Goal: Find specific page/section: Find specific page/section

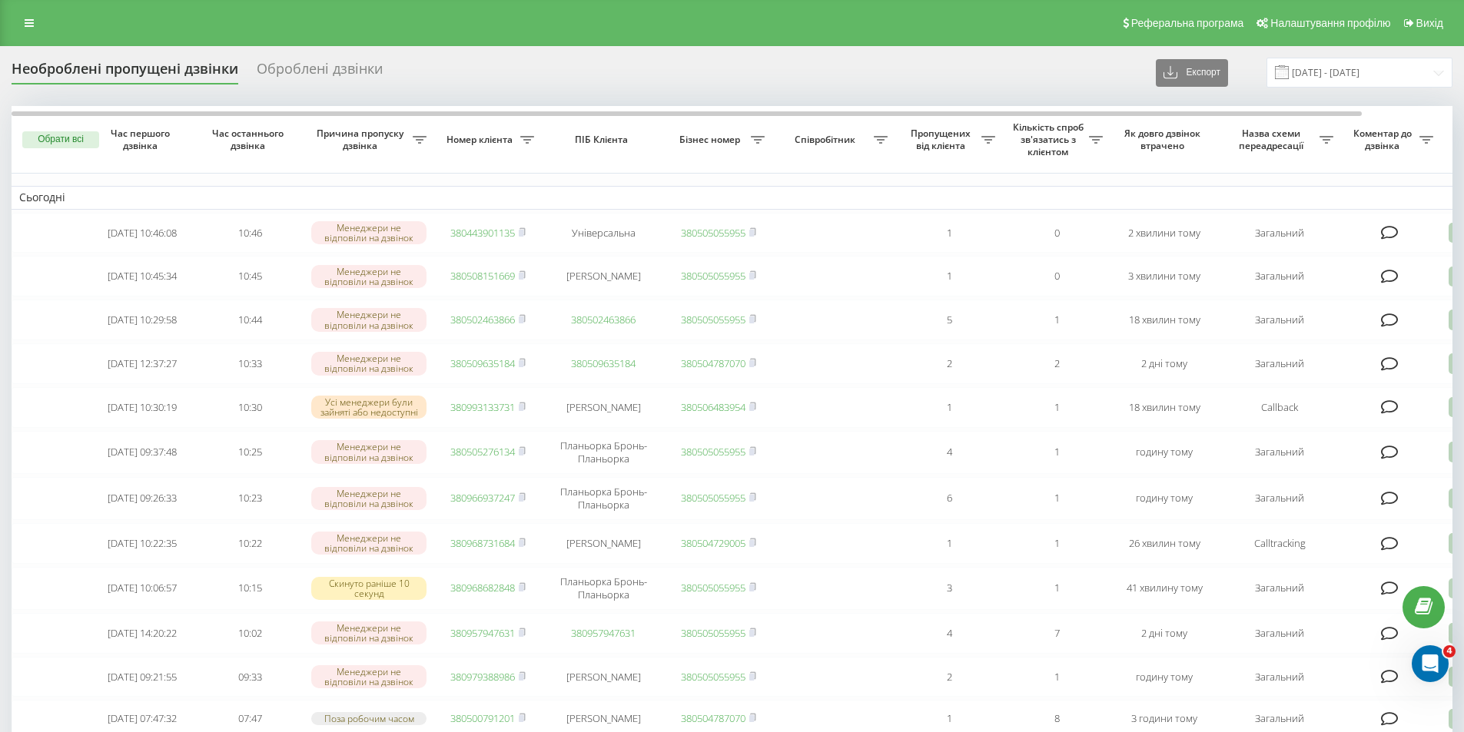
click at [23, 8] on div "Реферальна програма Налаштування профілю Вихід" at bounding box center [732, 23] width 1464 height 46
click at [11, 5] on div "Реферальна програма Налаштування профілю Вихід" at bounding box center [732, 23] width 1464 height 46
click at [25, 18] on icon at bounding box center [29, 23] width 9 height 11
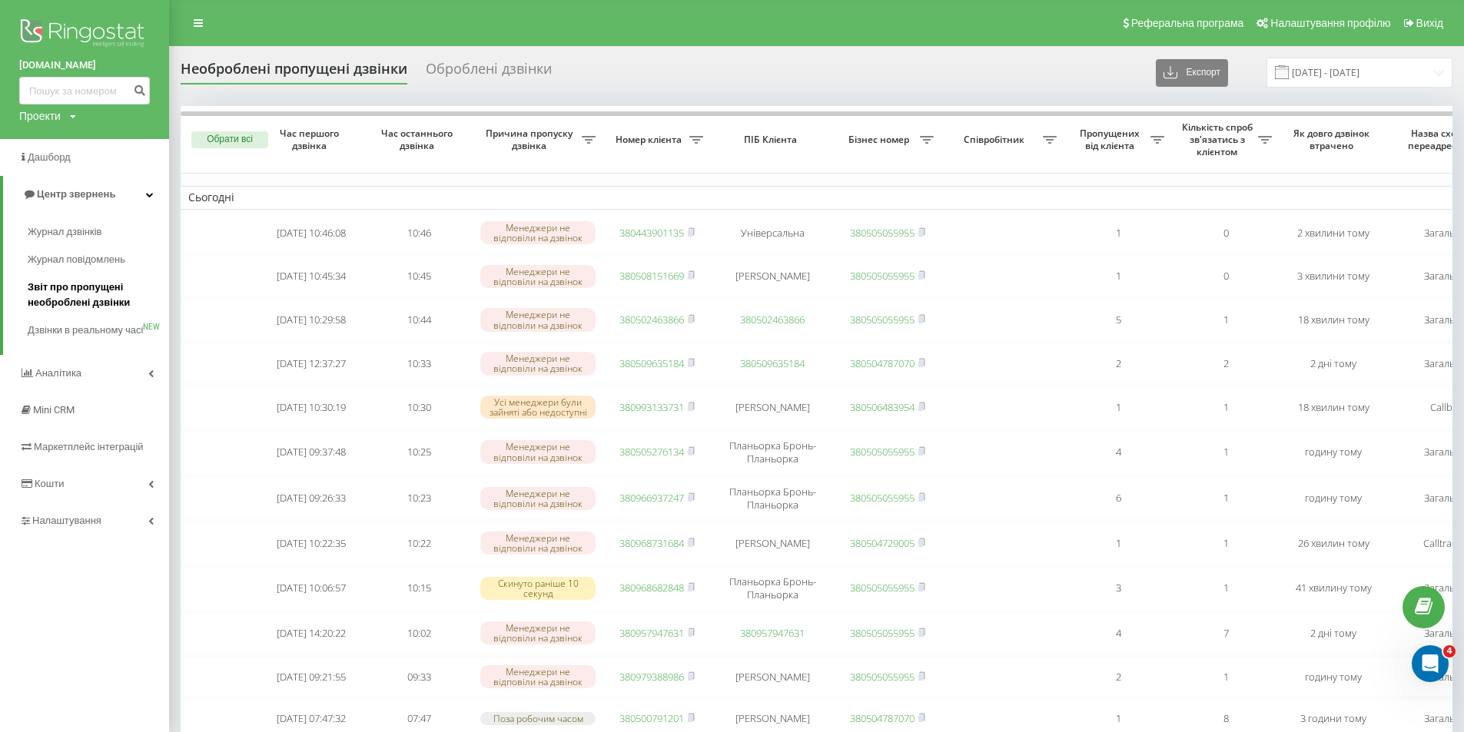
click at [55, 295] on span "Звіт про пропущені необроблені дзвінки" at bounding box center [95, 295] width 134 height 31
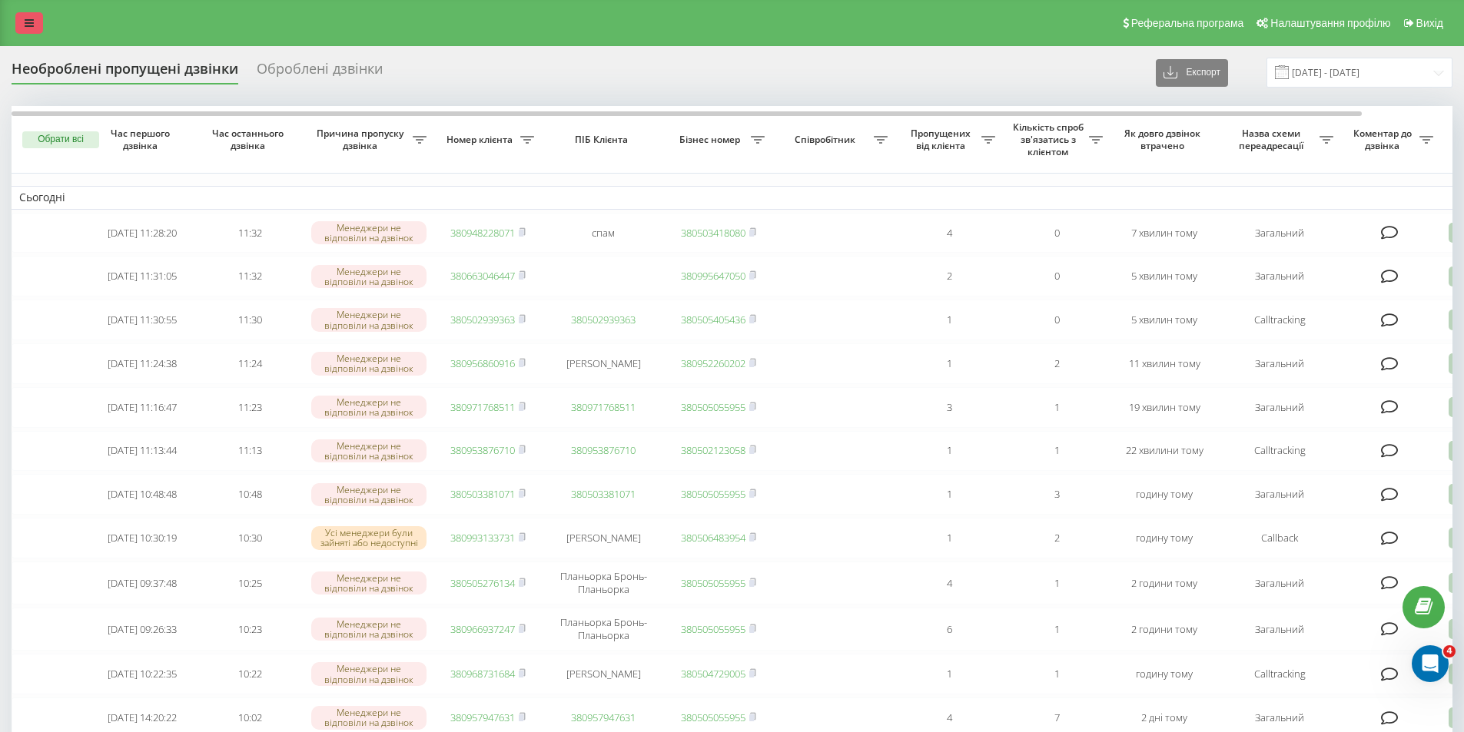
click at [28, 21] on icon at bounding box center [29, 23] width 9 height 11
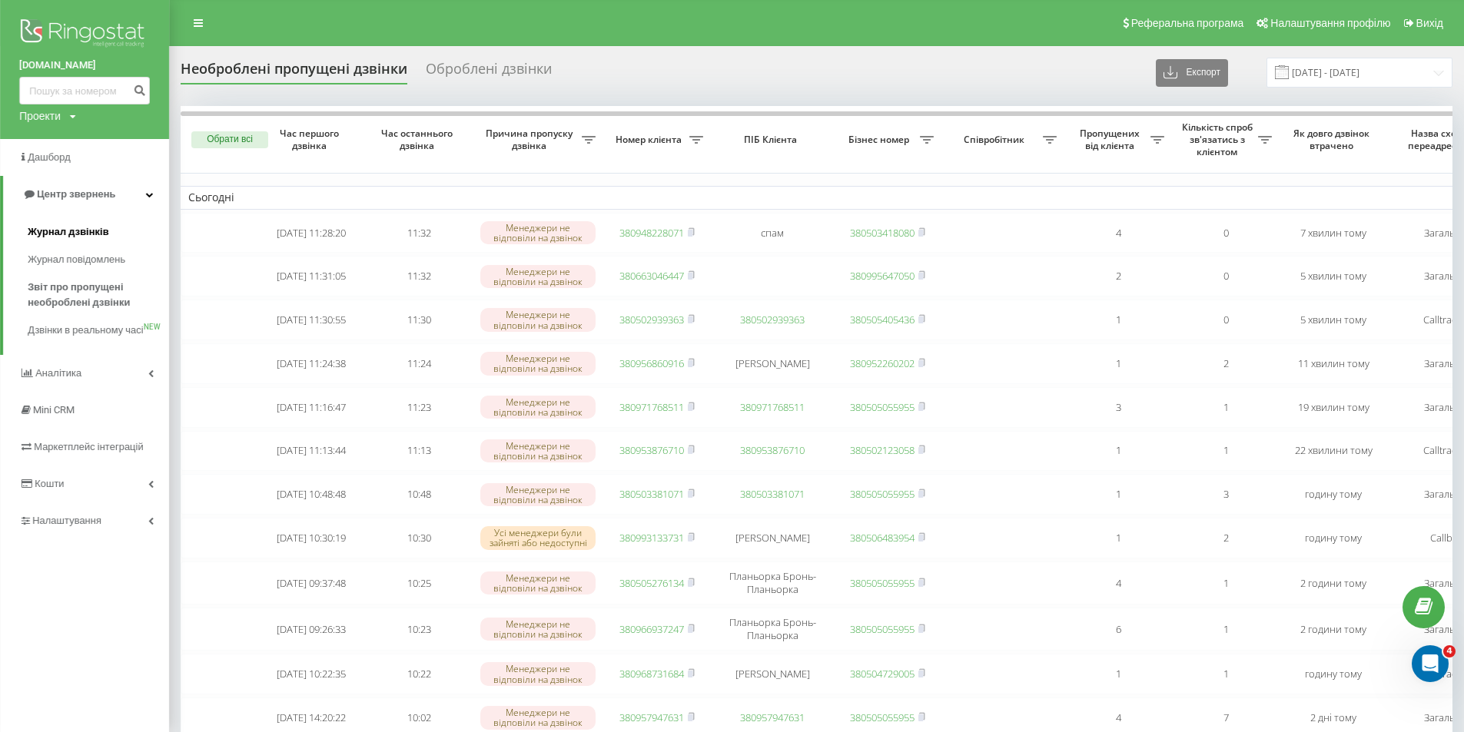
click at [108, 236] on link "Журнал дзвінків" at bounding box center [98, 232] width 141 height 28
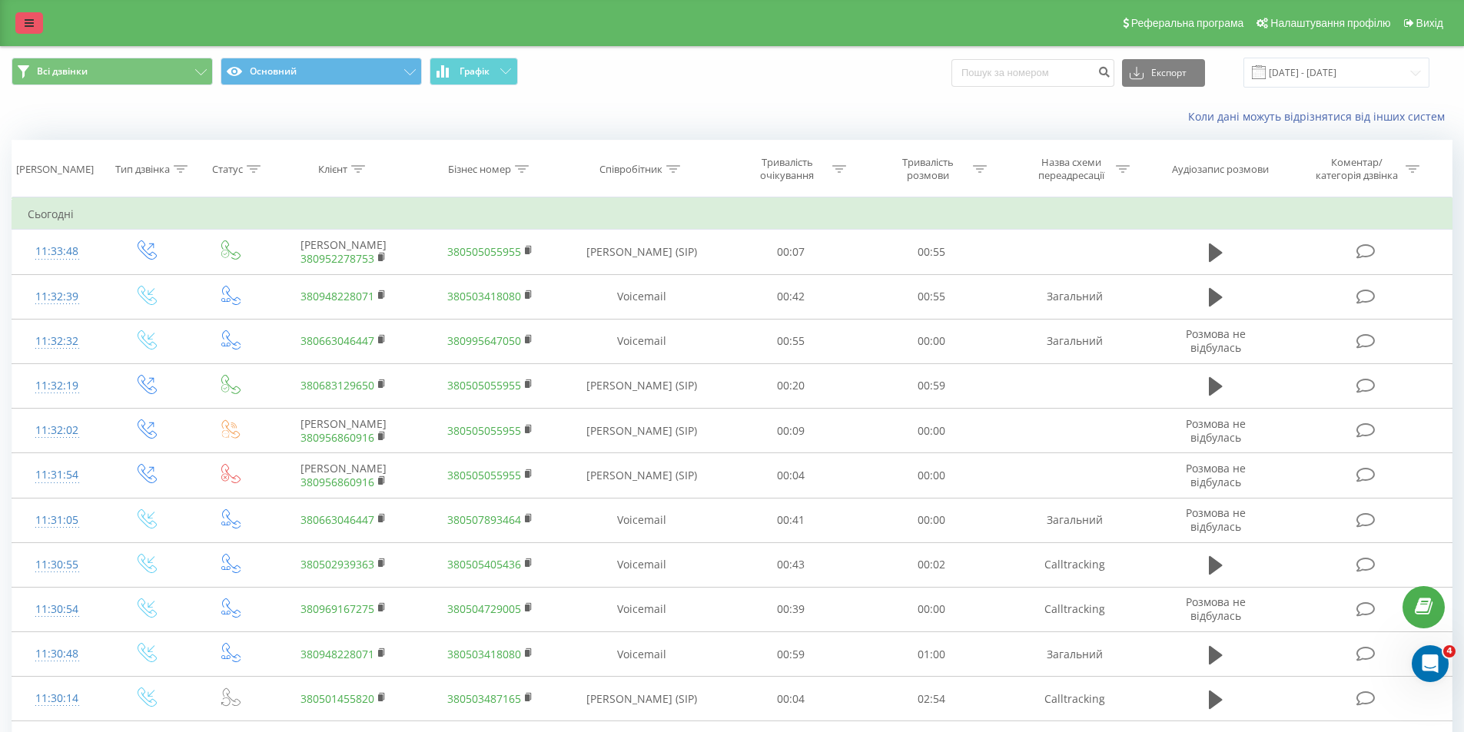
click at [19, 30] on link at bounding box center [29, 23] width 28 height 22
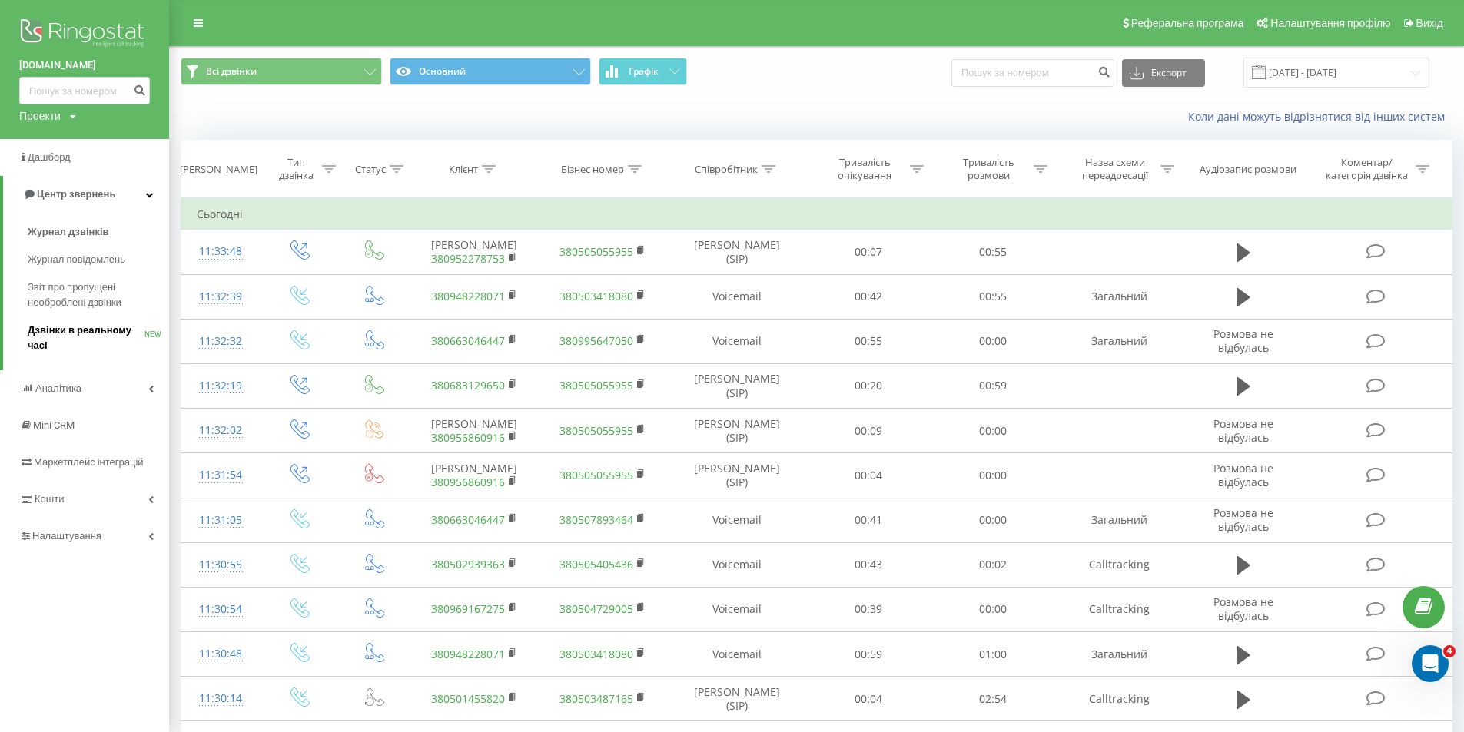
click at [75, 343] on span "Дзвінки в реальному часі" at bounding box center [86, 338] width 117 height 31
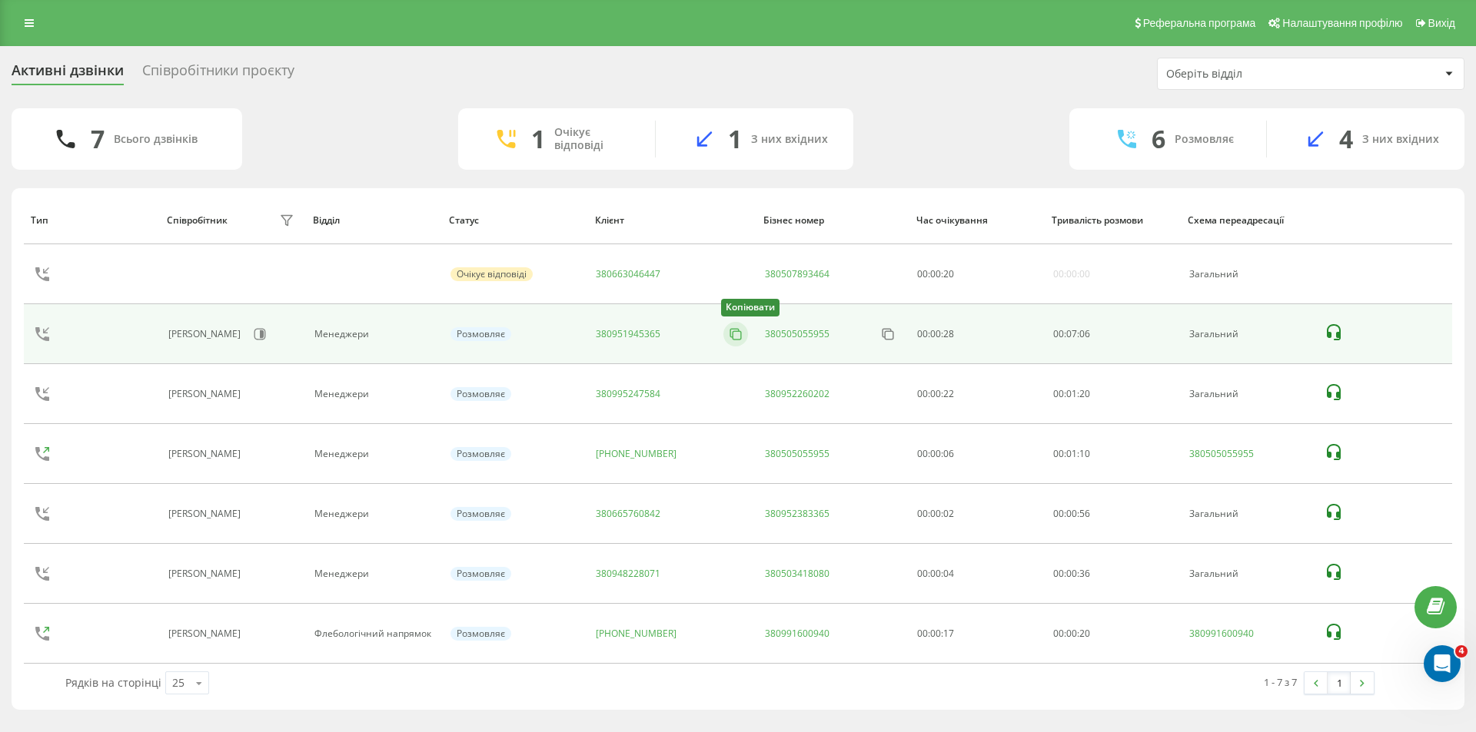
click at [728, 334] on icon at bounding box center [735, 334] width 15 height 15
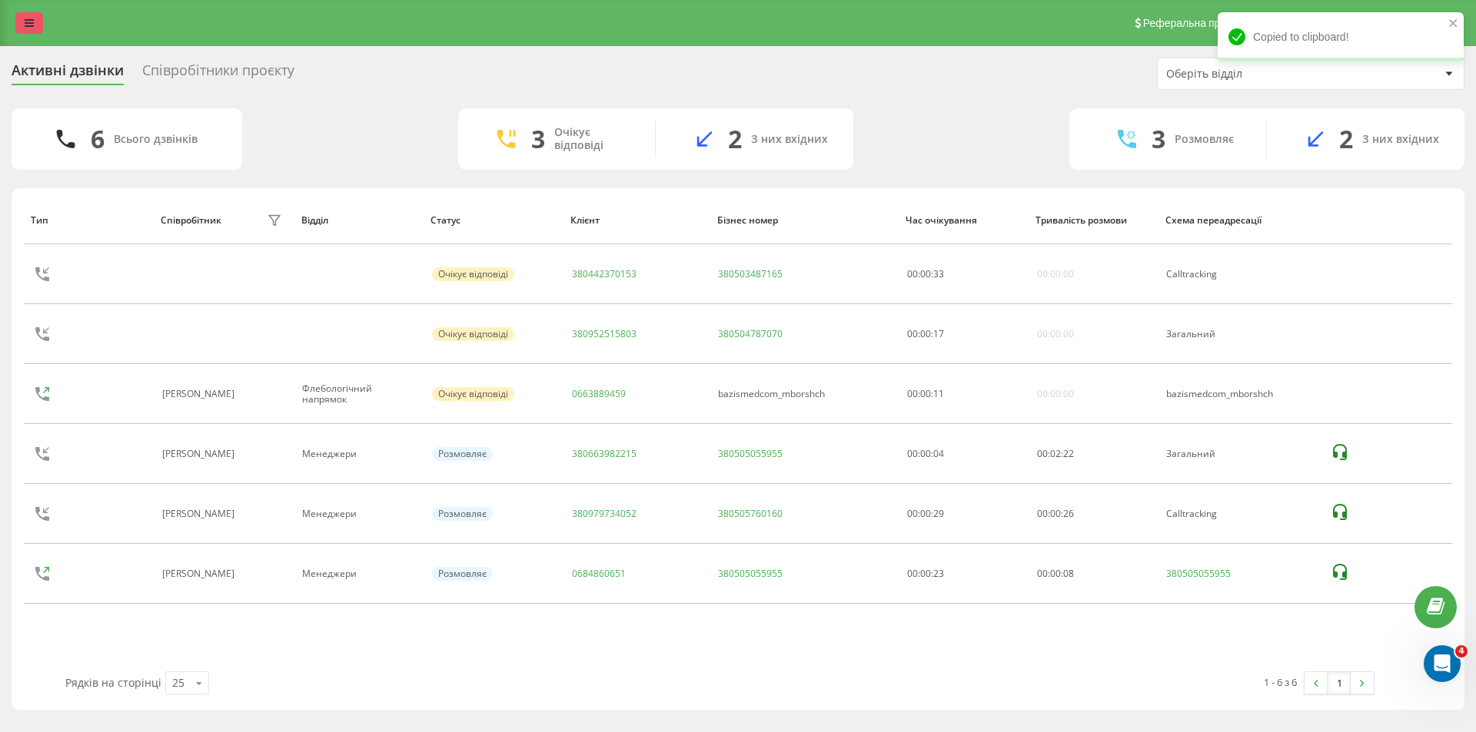
click at [18, 18] on link at bounding box center [29, 23] width 28 height 22
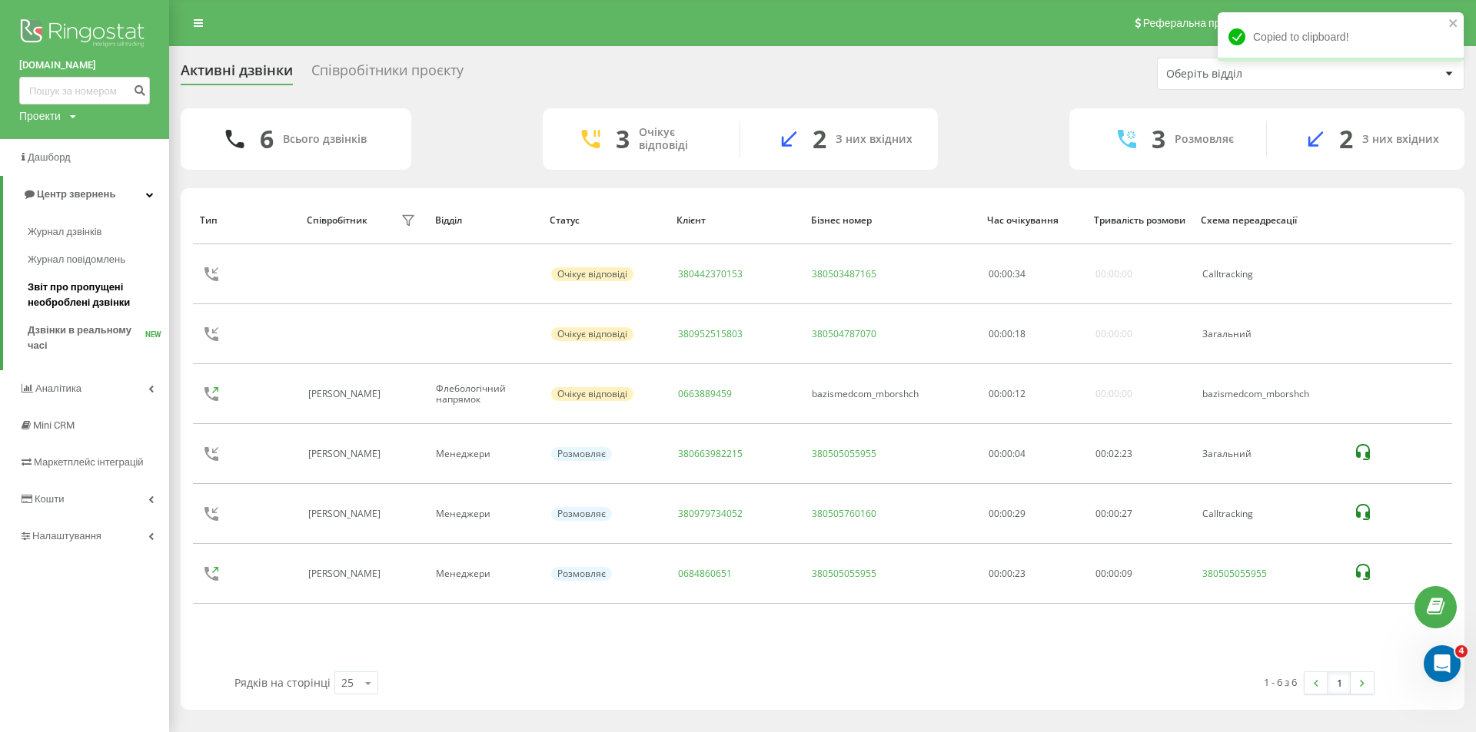
click at [42, 283] on span "Звіт про пропущені необроблені дзвінки" at bounding box center [95, 295] width 134 height 31
click at [51, 304] on span "Звіт про пропущені необроблені дзвінки" at bounding box center [95, 295] width 134 height 31
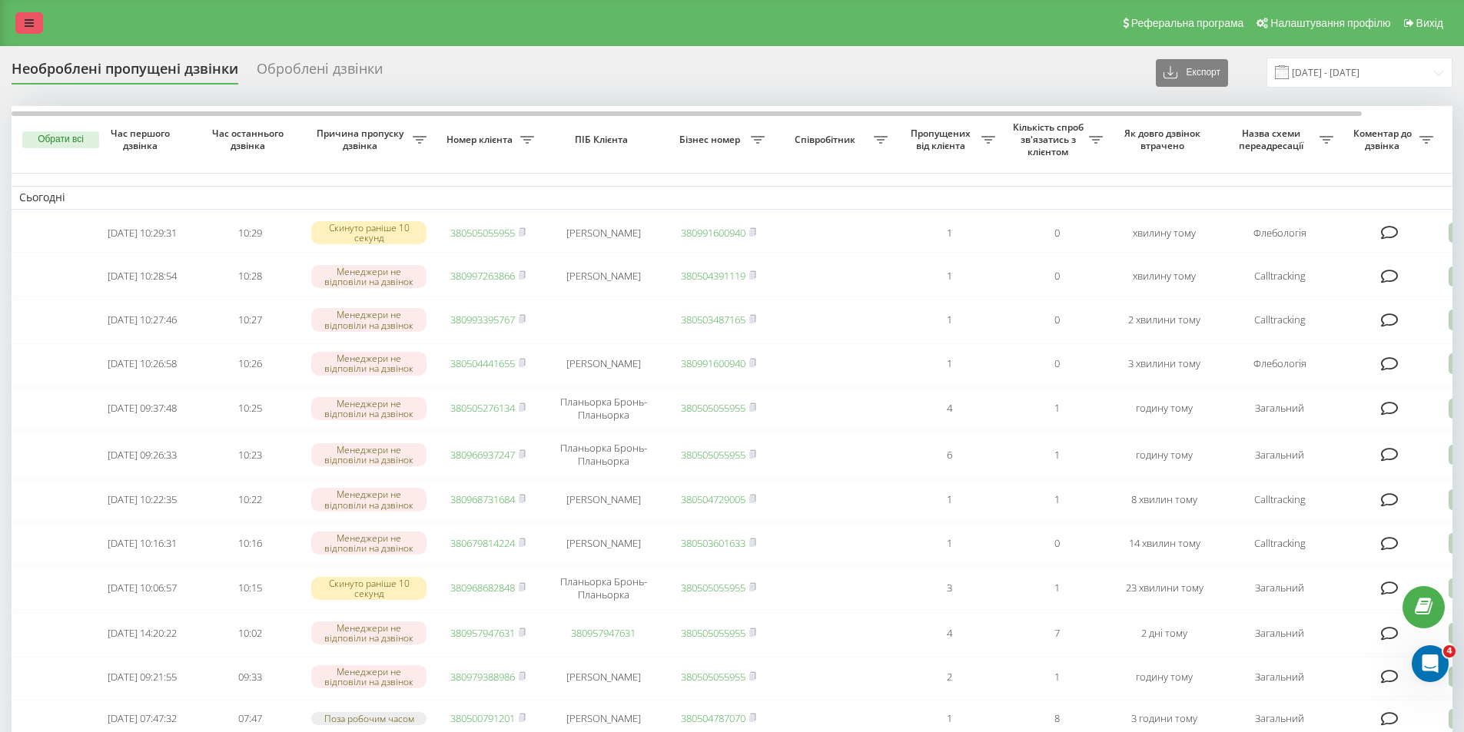
click at [17, 15] on link at bounding box center [29, 23] width 28 height 22
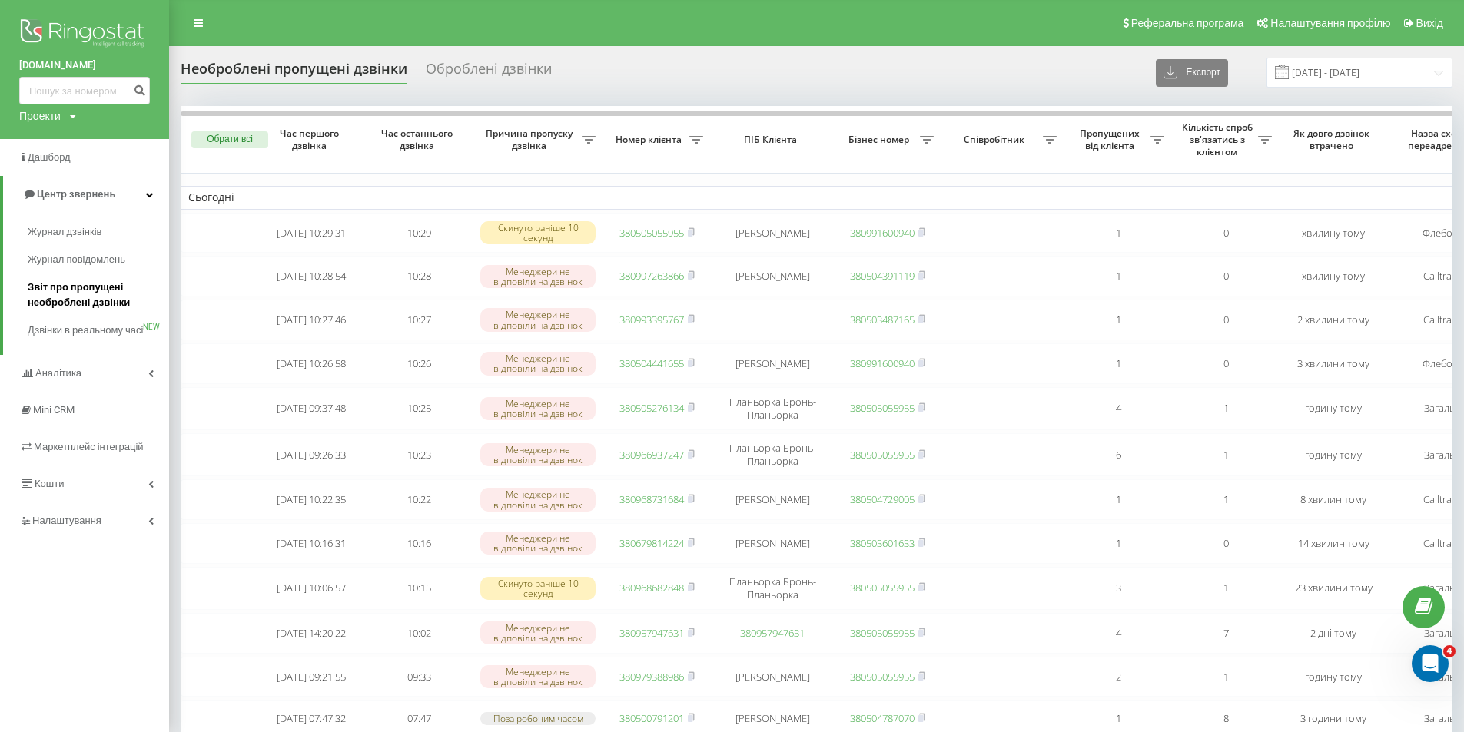
click at [38, 314] on link "Звіт про пропущені необроблені дзвінки" at bounding box center [98, 295] width 141 height 43
